Goal: Check status: Check status

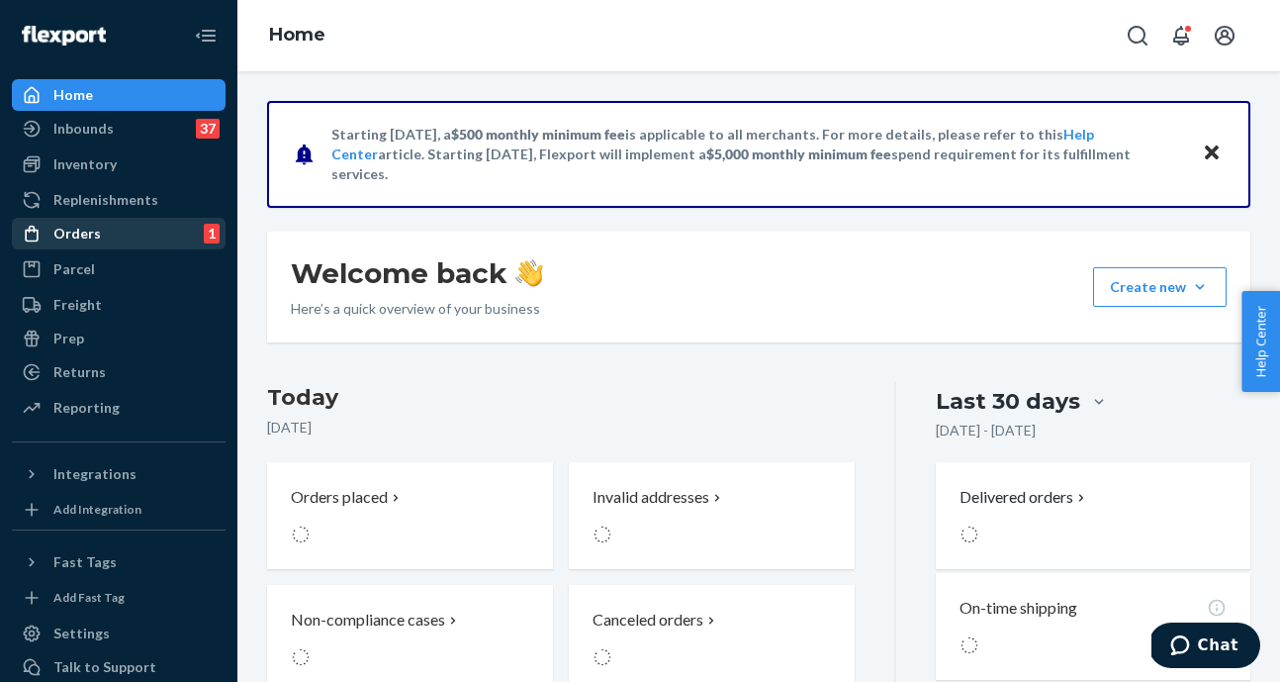
click at [89, 236] on div "Orders" at bounding box center [76, 234] width 47 height 20
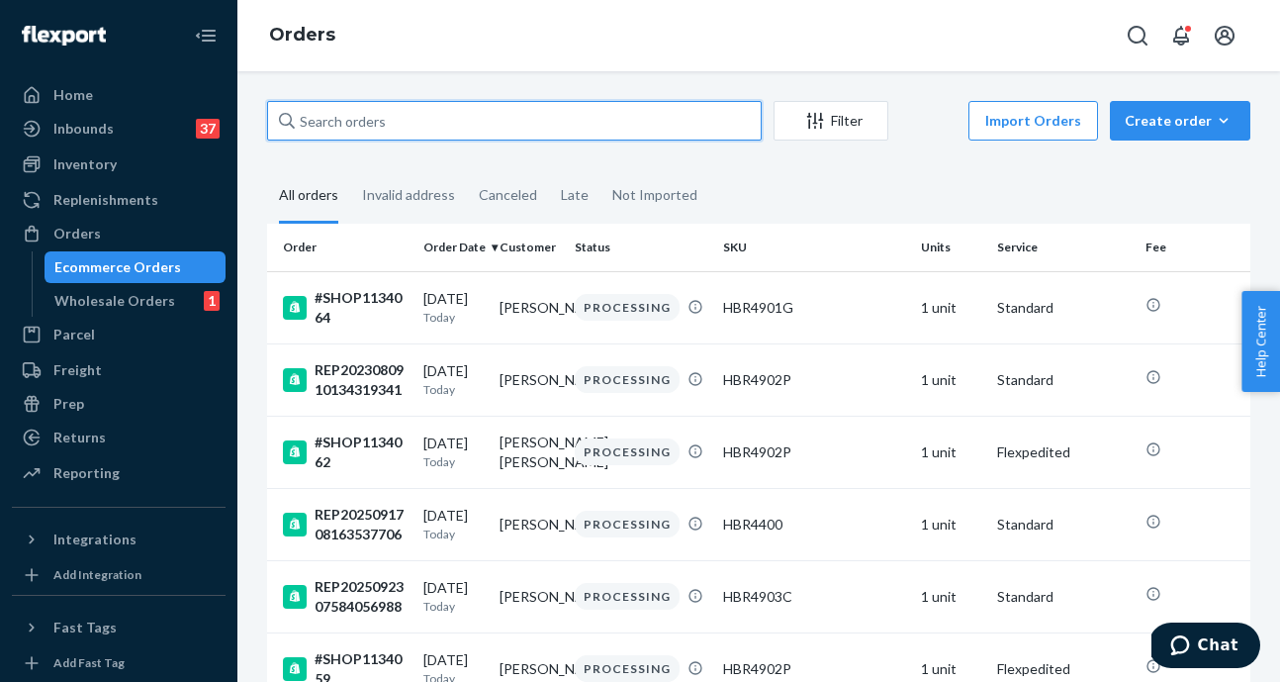
click at [421, 127] on input "text" at bounding box center [514, 121] width 495 height 40
paste input "200013693653782"
type input "200013693653782"
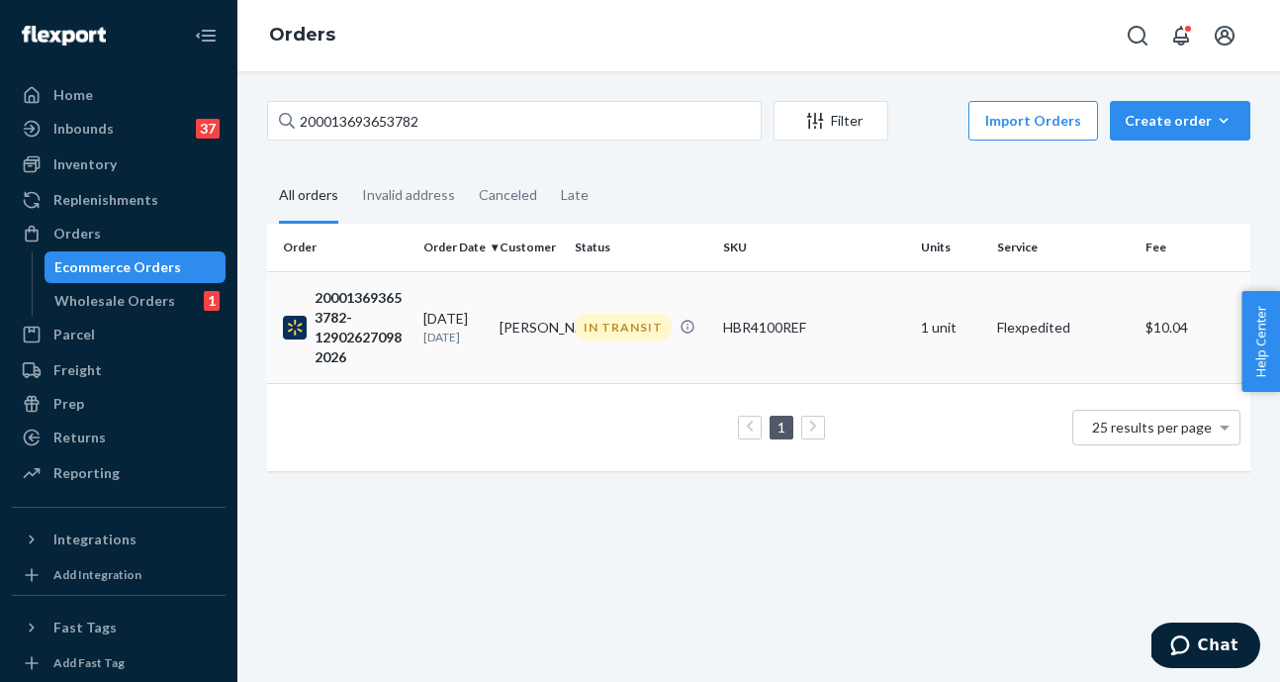
click at [426, 342] on p "[DATE]" at bounding box center [453, 336] width 60 height 17
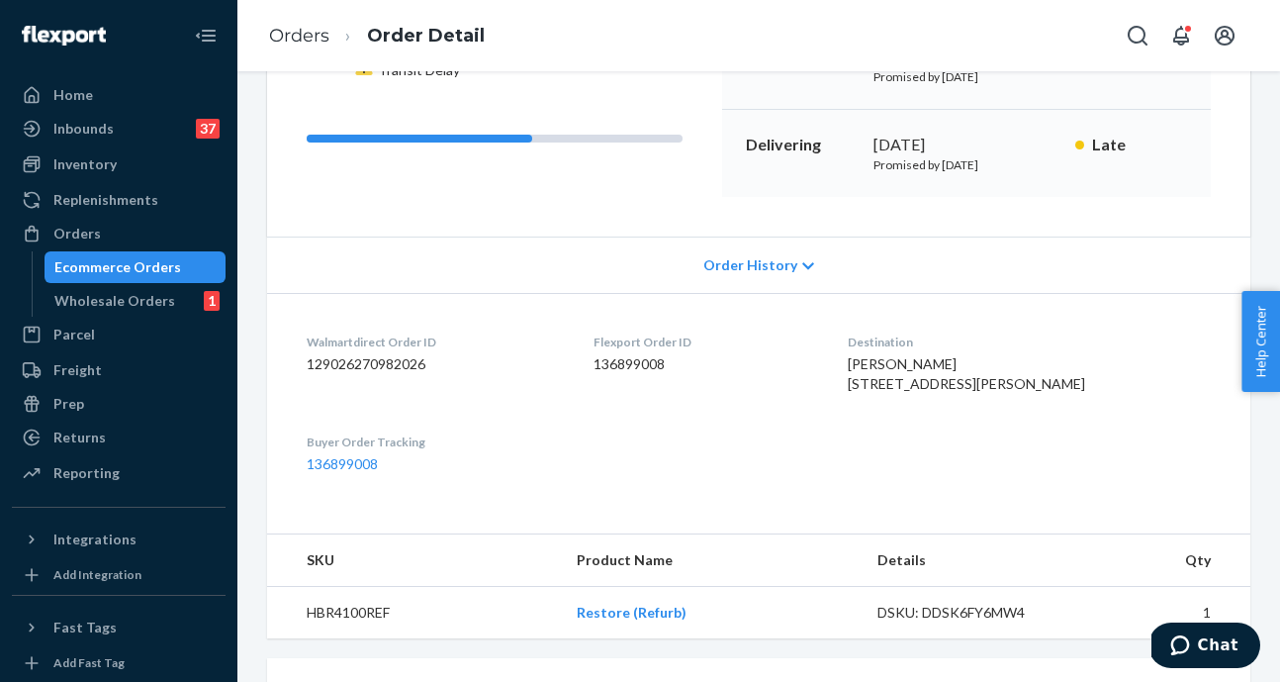
scroll to position [278, 0]
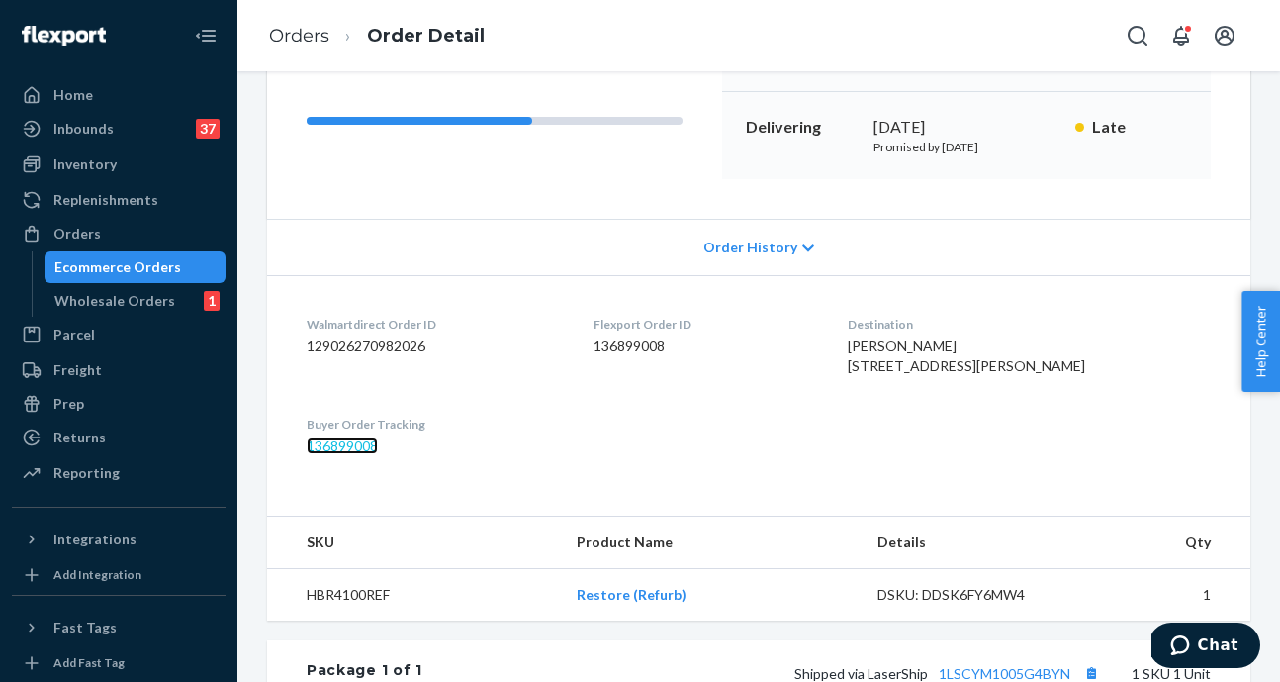
click at [340, 454] on link "136899008" at bounding box center [342, 445] width 71 height 17
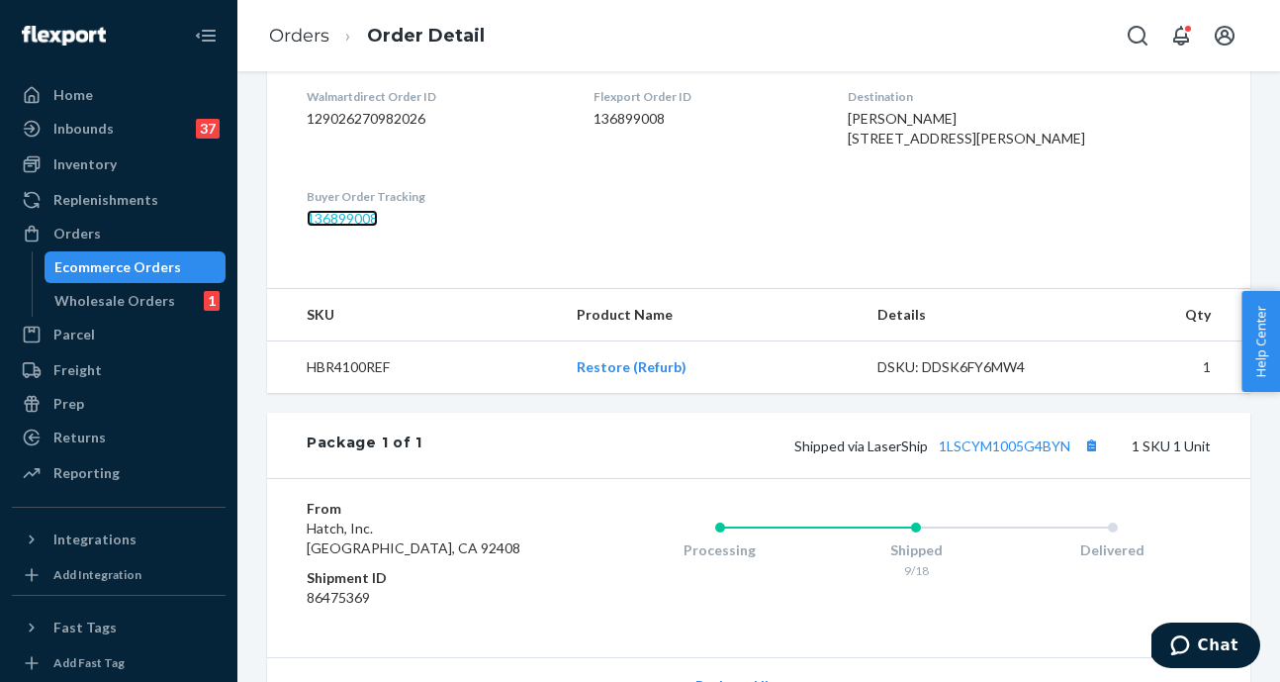
scroll to position [507, 0]
